Goal: Information Seeking & Learning: Learn about a topic

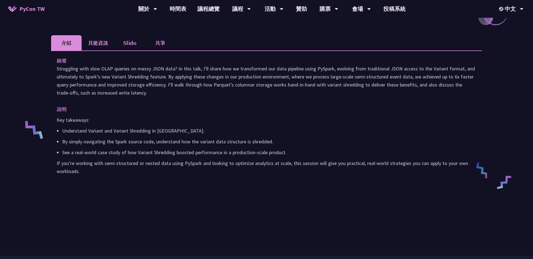
scroll to position [79, 0]
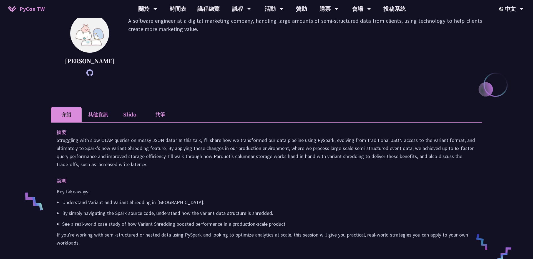
click at [124, 122] on li "Slido" at bounding box center [129, 114] width 31 height 15
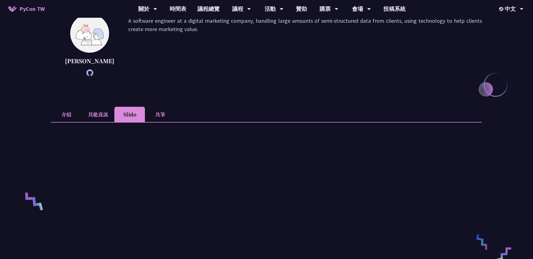
click at [103, 122] on li "其他資訊" at bounding box center [98, 114] width 33 height 15
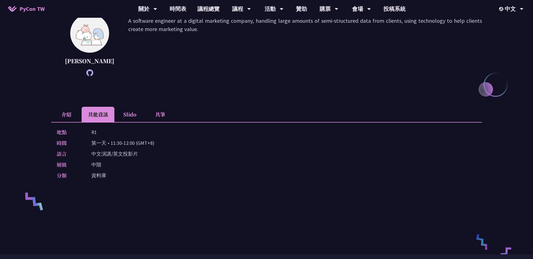
click at [164, 122] on li "共筆" at bounding box center [160, 114] width 31 height 15
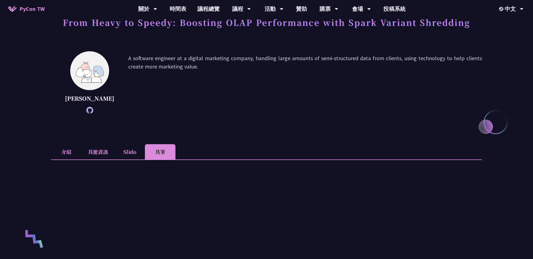
scroll to position [2, 0]
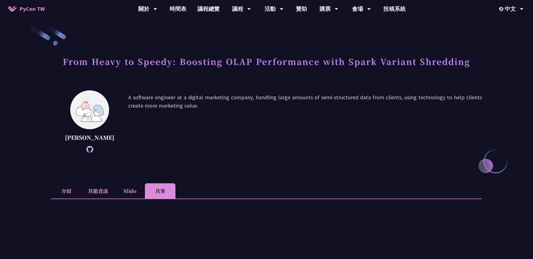
click at [67, 199] on li "介紹" at bounding box center [66, 191] width 31 height 15
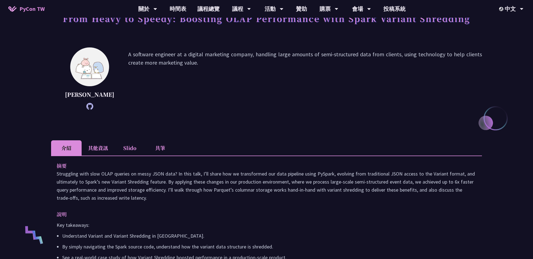
scroll to position [161, 0]
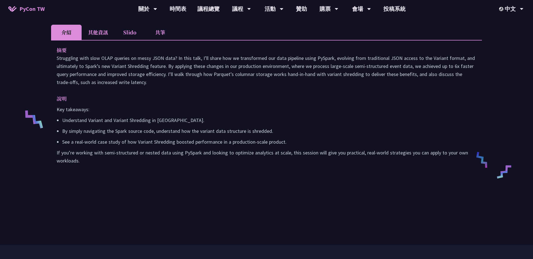
click at [72, 165] on p "If you’re working with semi-structured or nested data using PySpark and looking…" at bounding box center [267, 157] width 420 height 16
click at [93, 40] on li "其他資訊" at bounding box center [98, 32] width 33 height 15
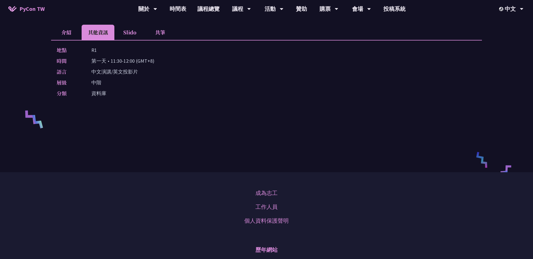
click at [128, 40] on li "Slido" at bounding box center [129, 32] width 31 height 15
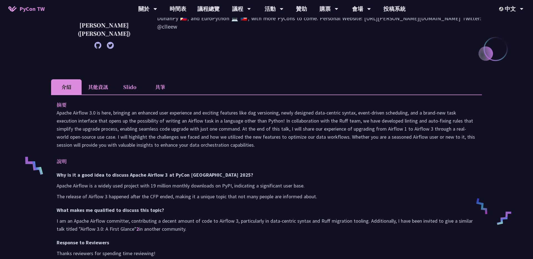
scroll to position [113, 0]
